Goal: Task Accomplishment & Management: Use online tool/utility

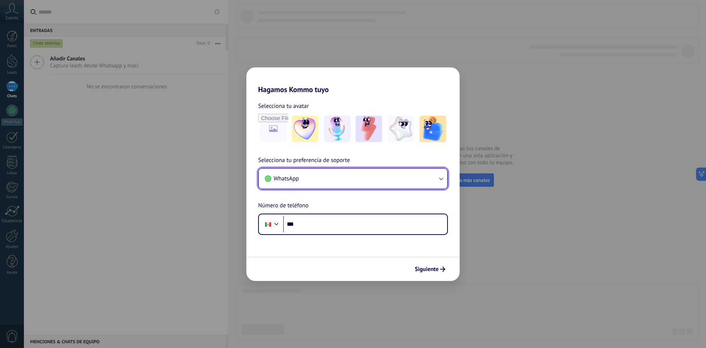
click at [383, 175] on button "WhatsApp" at bounding box center [353, 178] width 188 height 20
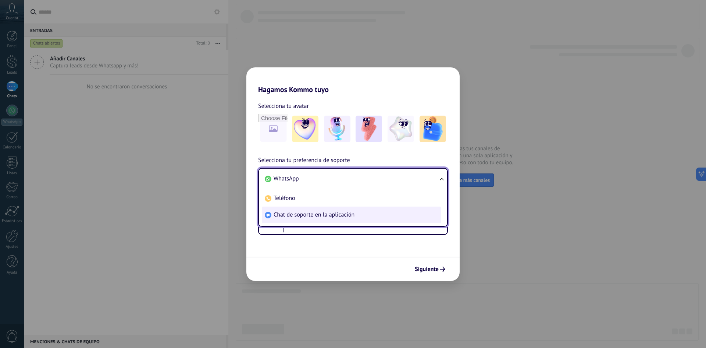
click at [310, 216] on span "Chat de soporte en la aplicación" at bounding box center [314, 214] width 81 height 7
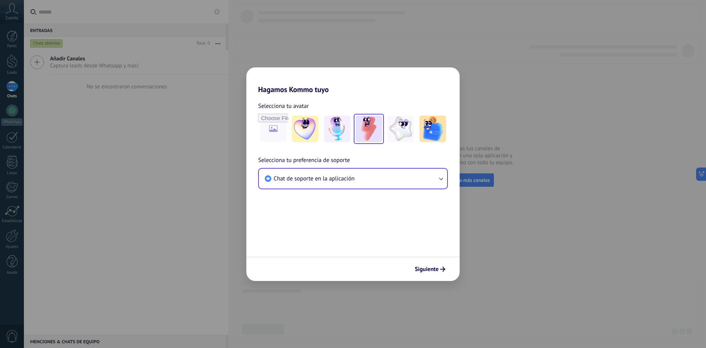
click at [372, 125] on img at bounding box center [369, 129] width 26 height 26
click at [439, 267] on span "Siguiente" at bounding box center [427, 268] width 24 height 5
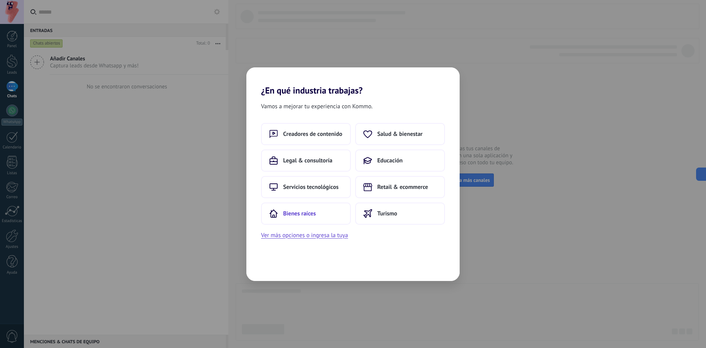
click at [331, 202] on button "Bienes raíces" at bounding box center [306, 213] width 90 height 22
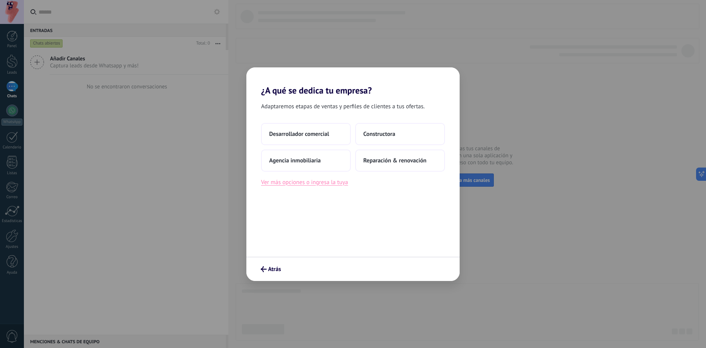
click at [305, 182] on button "Ver más opciones o ingresa la tuya" at bounding box center [304, 182] width 87 height 10
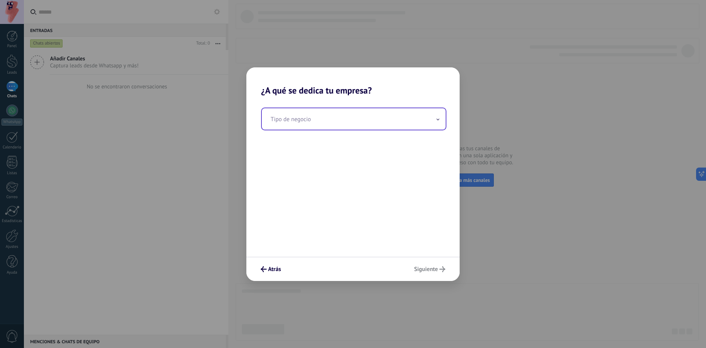
click at [312, 121] on input "text" at bounding box center [354, 118] width 184 height 21
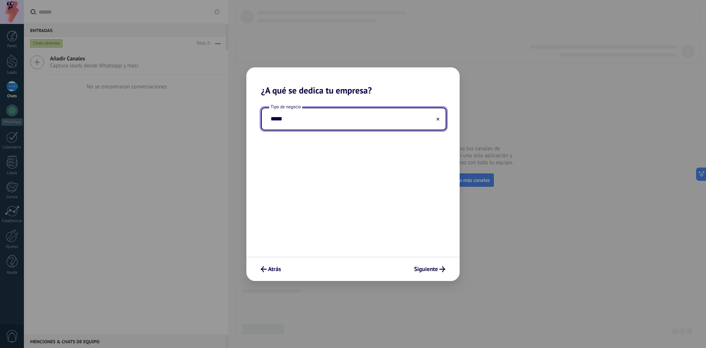
type input "*****"
click at [437, 116] on button at bounding box center [438, 118] width 4 height 7
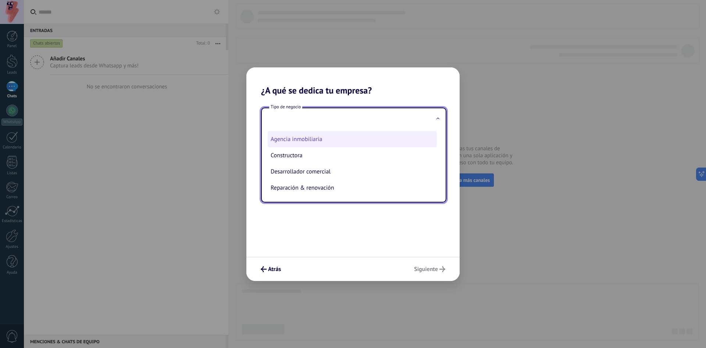
click at [333, 138] on li "Agencia inmobiliaria" at bounding box center [352, 139] width 169 height 16
type input "**********"
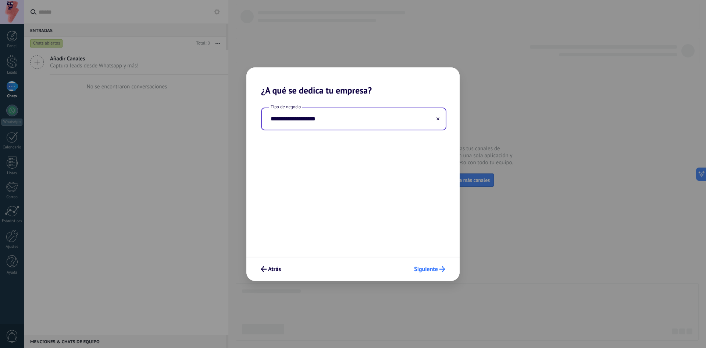
click at [422, 264] on button "Siguiente" at bounding box center [430, 269] width 38 height 13
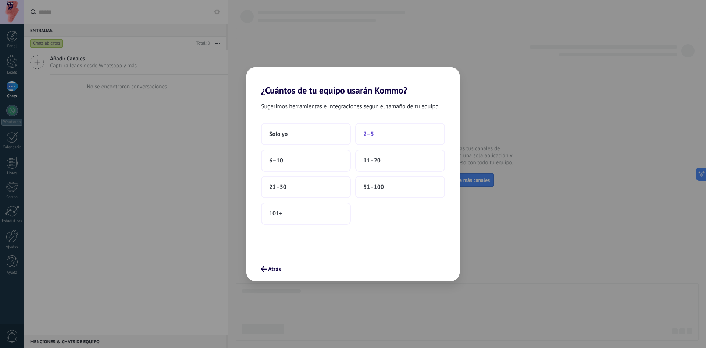
click at [374, 132] on button "2–5" at bounding box center [400, 134] width 90 height 22
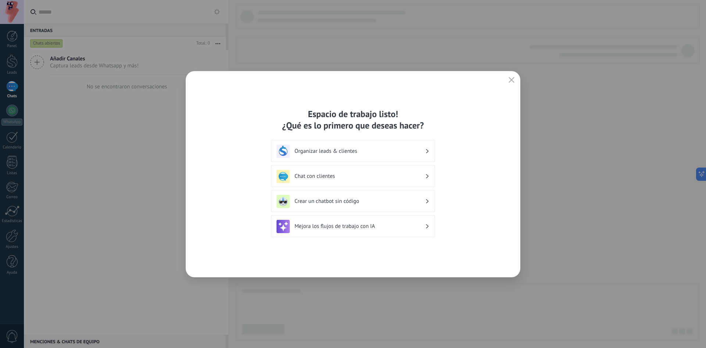
click at [348, 150] on h3 "Organizar leads & clientes" at bounding box center [360, 151] width 131 height 7
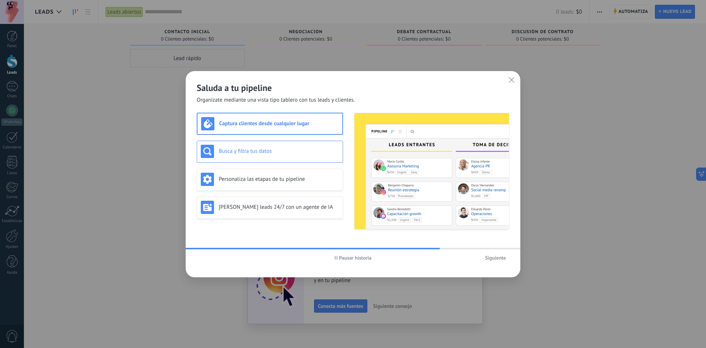
click at [291, 149] on h3 "Busca y filtra tus datos" at bounding box center [279, 151] width 120 height 7
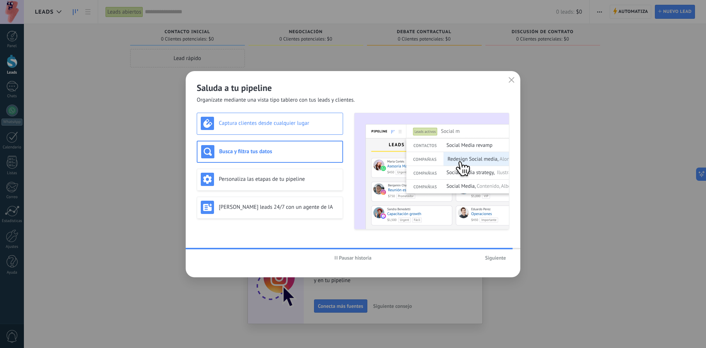
click at [295, 124] on h3 "Captura clientes desde cualquier lugar" at bounding box center [279, 123] width 120 height 7
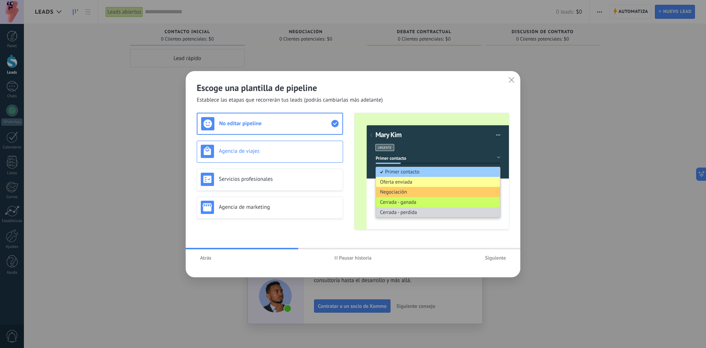
click at [302, 155] on div "Agencia de viajes" at bounding box center [270, 151] width 138 height 13
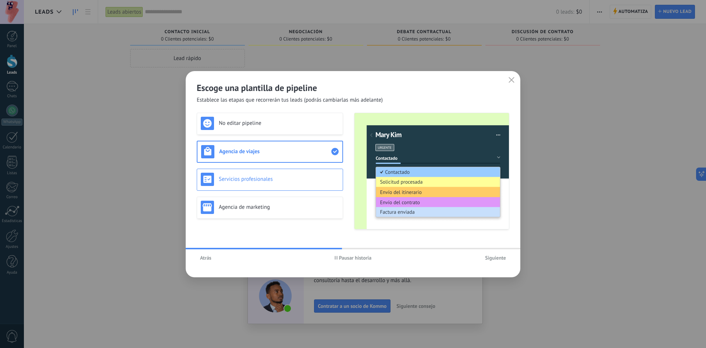
click at [300, 173] on div "Servicios profesionales" at bounding box center [270, 179] width 138 height 13
click at [340, 256] on span "Pausar historia" at bounding box center [355, 257] width 33 height 5
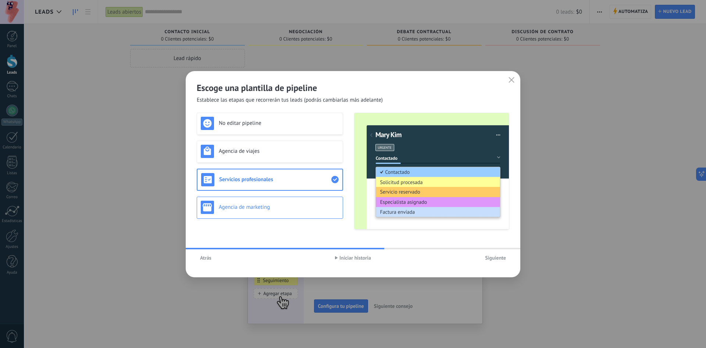
click at [315, 215] on div "Agencia de marketing" at bounding box center [270, 207] width 146 height 22
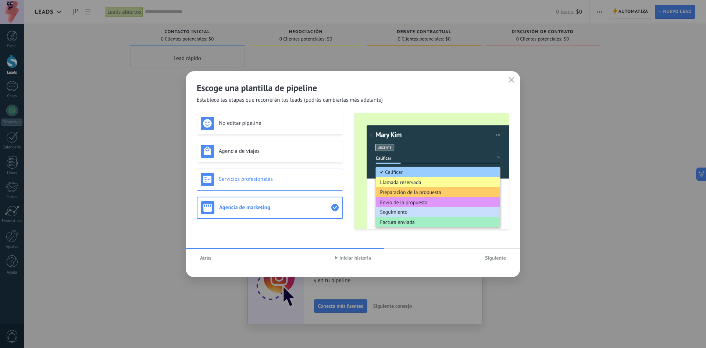
click at [311, 185] on div "Servicios profesionales" at bounding box center [270, 179] width 138 height 13
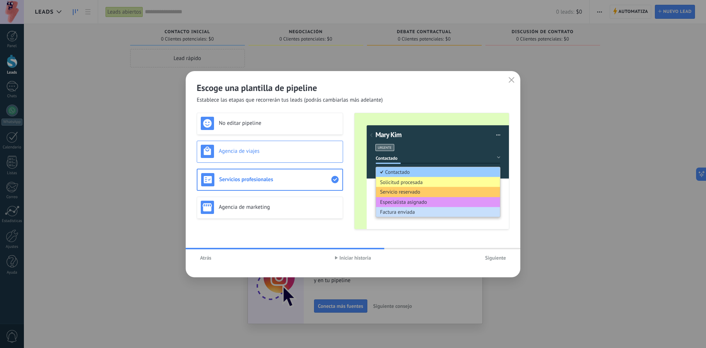
click at [311, 160] on div "Agencia de viajes" at bounding box center [270, 152] width 146 height 22
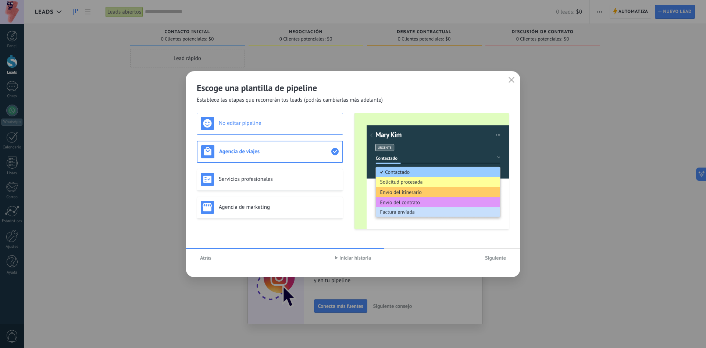
click at [294, 122] on h3 "No editar pipeline" at bounding box center [279, 123] width 120 height 7
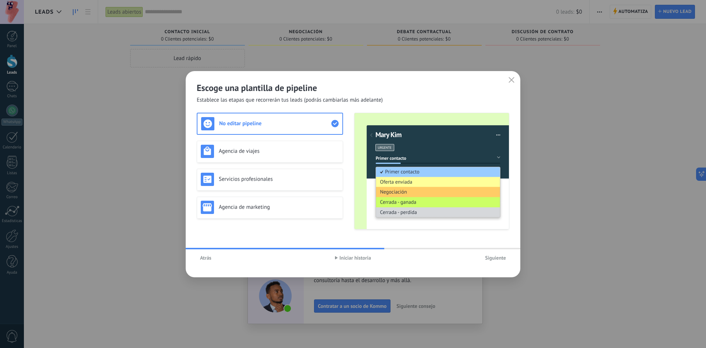
click at [346, 255] on span "Iniciar historia" at bounding box center [356, 257] width 32 height 5
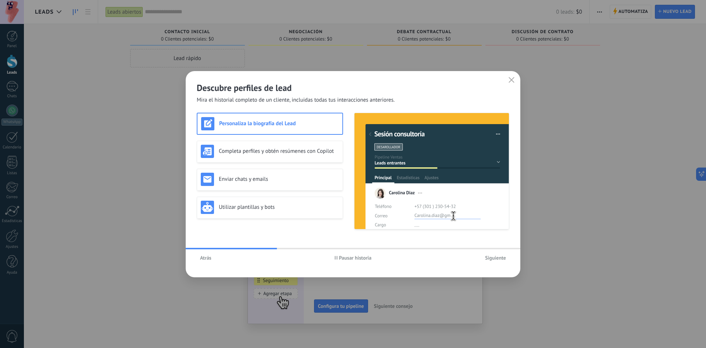
click at [346, 255] on span "Pausar historia" at bounding box center [355, 257] width 33 height 5
click at [321, 146] on div "Completa perfiles y obtén resúmenes con Copilot" at bounding box center [270, 151] width 138 height 13
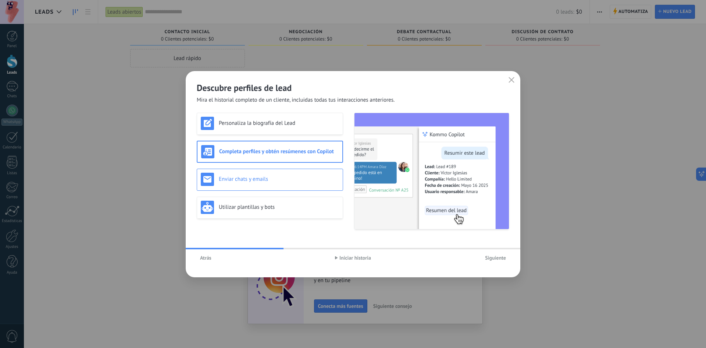
click at [305, 174] on div "Enviar chats y emails" at bounding box center [270, 179] width 138 height 13
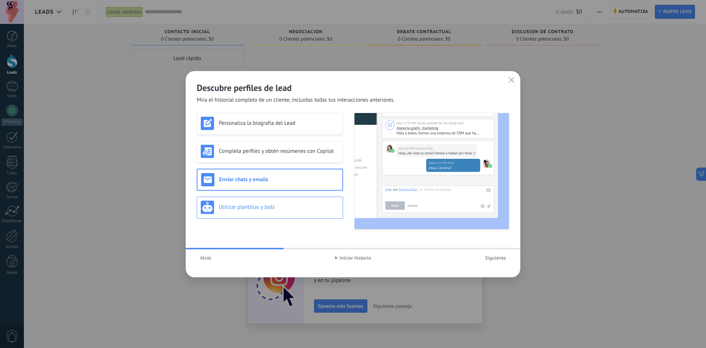
click at [297, 202] on div "Utilizar plantillas y bots" at bounding box center [270, 207] width 138 height 13
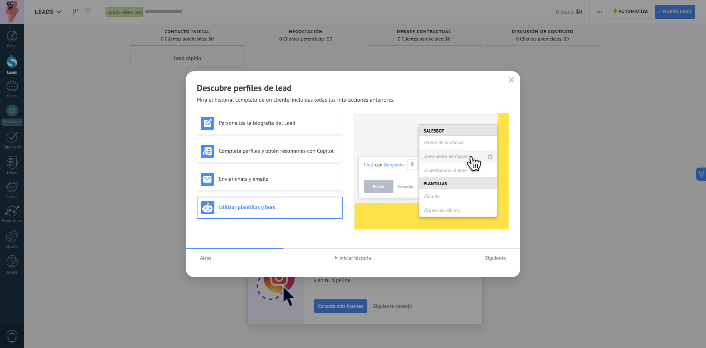
click at [343, 261] on button "Iniciar historia" at bounding box center [353, 257] width 43 height 11
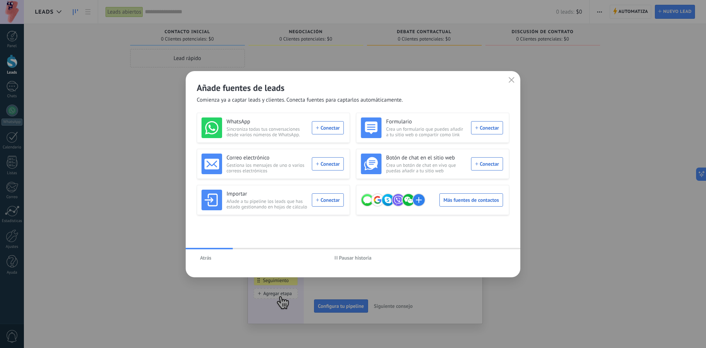
click at [344, 258] on span "Pausar historia" at bounding box center [355, 257] width 33 height 5
click at [333, 128] on div "WhatsApp Sincroniza todas tus conversaciones desde varios números de WhatsApp. …" at bounding box center [273, 127] width 142 height 21
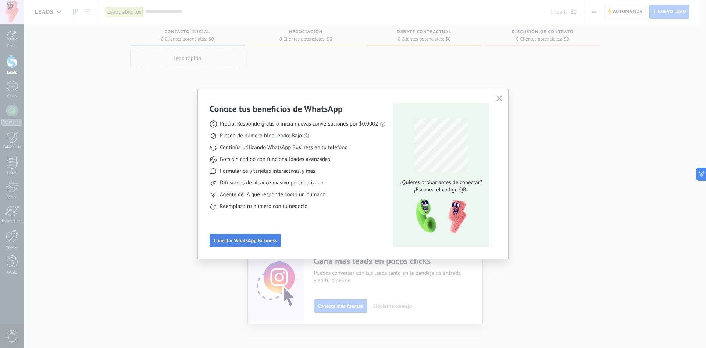
click at [256, 240] on span "Conectar WhatsApp Business" at bounding box center [245, 240] width 63 height 5
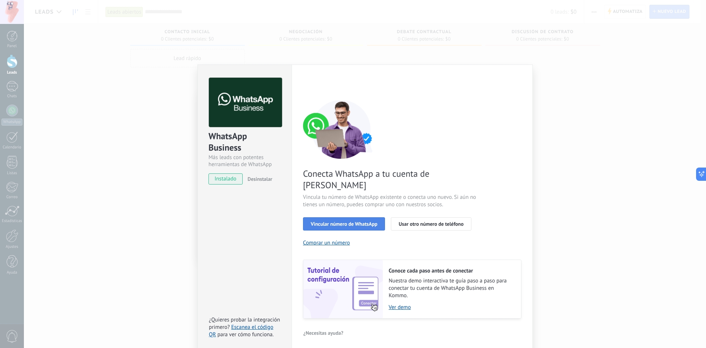
click at [348, 221] on span "Vincular número de WhatsApp" at bounding box center [344, 223] width 67 height 5
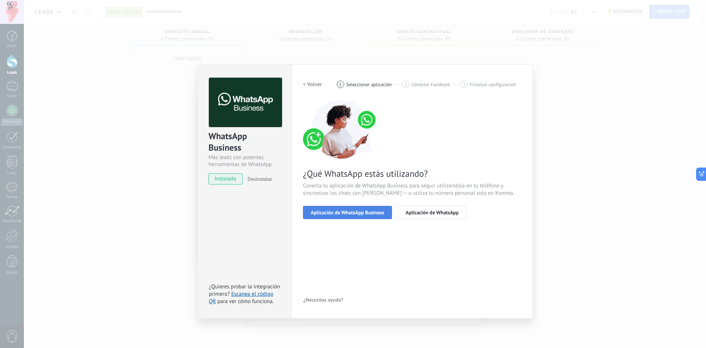
click at [370, 215] on button "Aplicación de WhatsApp Business" at bounding box center [347, 212] width 89 height 13
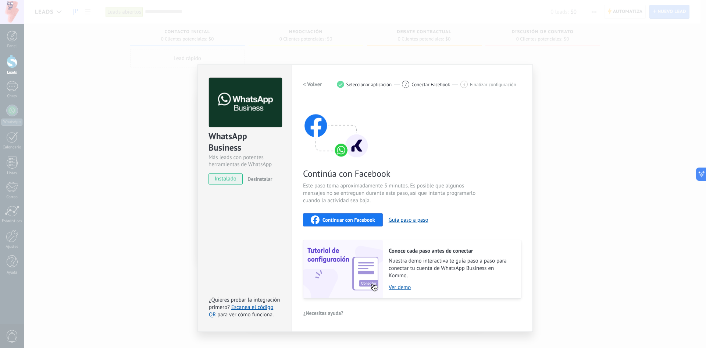
click at [352, 221] on span "Continuar con Facebook" at bounding box center [349, 219] width 53 height 5
